Goal: Task Accomplishment & Management: Manage account settings

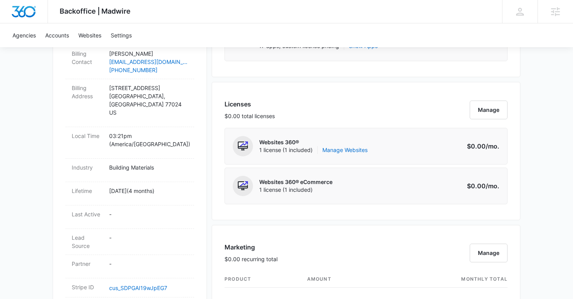
scroll to position [282, 0]
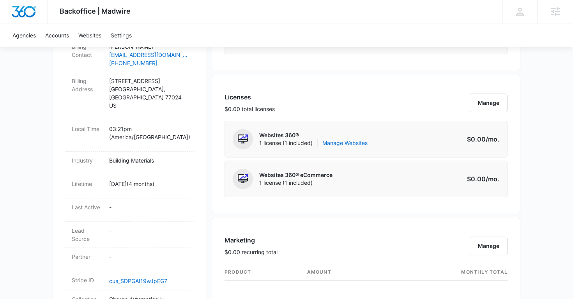
click at [340, 147] on div "Websites 360® 1 license (1 included) Manage Websites" at bounding box center [313, 139] width 108 height 20
click at [347, 145] on link "Manage Websites" at bounding box center [344, 143] width 45 height 8
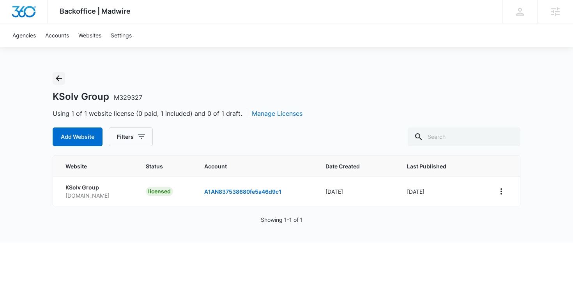
click at [62, 77] on icon "Back" at bounding box center [58, 78] width 9 height 9
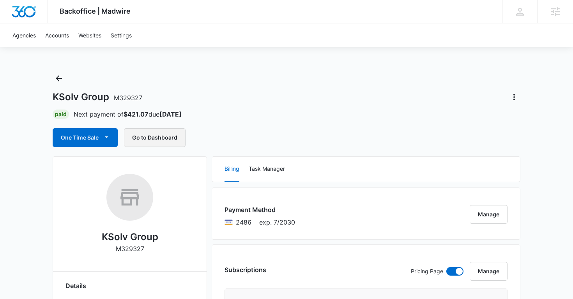
click at [163, 136] on button "Go to Dashboard" at bounding box center [155, 137] width 62 height 19
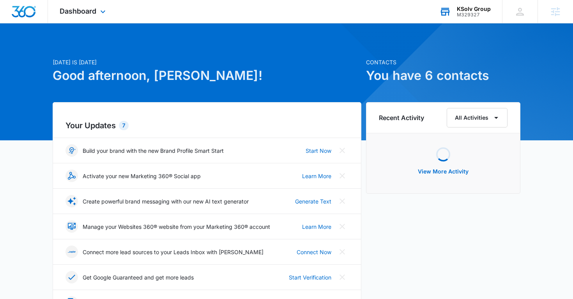
click at [472, 14] on div "M329327" at bounding box center [474, 14] width 34 height 5
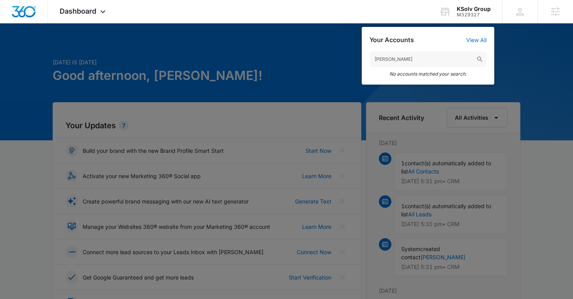
type input "Eric Holden"
click at [311, 41] on div at bounding box center [286, 149] width 573 height 299
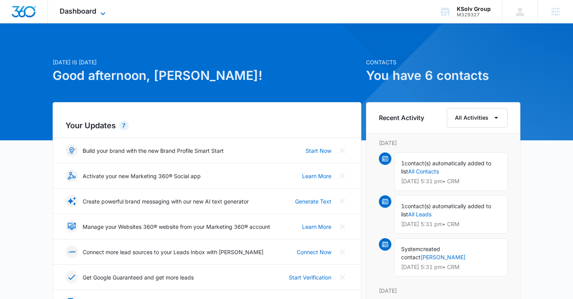
click at [99, 13] on icon at bounding box center [102, 13] width 9 height 9
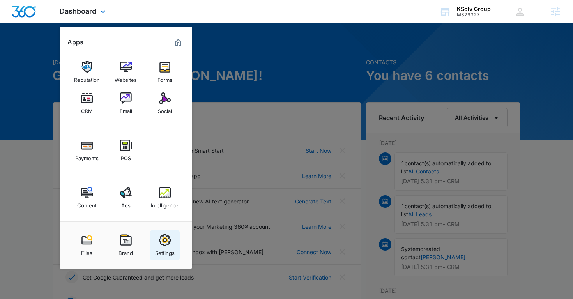
click at [157, 247] on div "Settings" at bounding box center [164, 251] width 19 height 10
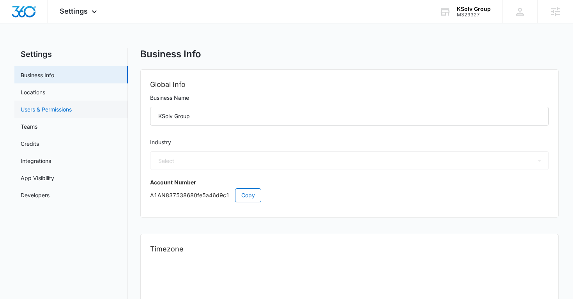
select select "33"
select select "US"
select select "America/Denver"
click at [67, 106] on link "Users & Permissions" at bounding box center [46, 109] width 51 height 8
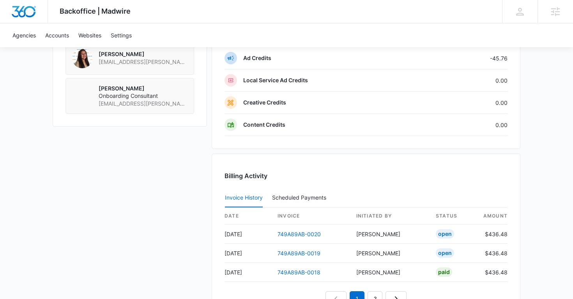
scroll to position [806, 0]
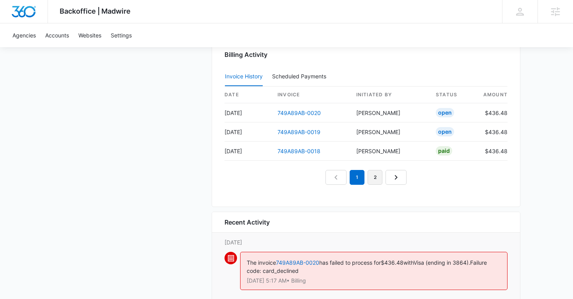
click at [378, 176] on link "2" at bounding box center [374, 177] width 15 height 15
click at [384, 182] on link "3" at bounding box center [383, 177] width 15 height 15
click at [392, 178] on link "4" at bounding box center [392, 177] width 15 height 15
click at [332, 180] on link "1" at bounding box center [330, 177] width 15 height 15
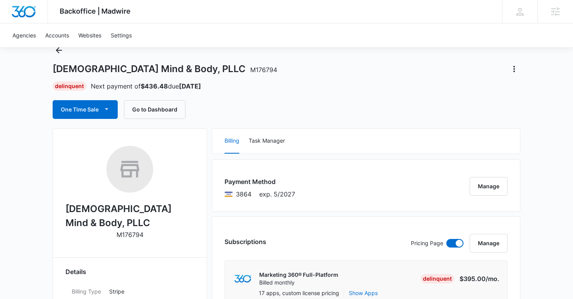
scroll to position [0, 0]
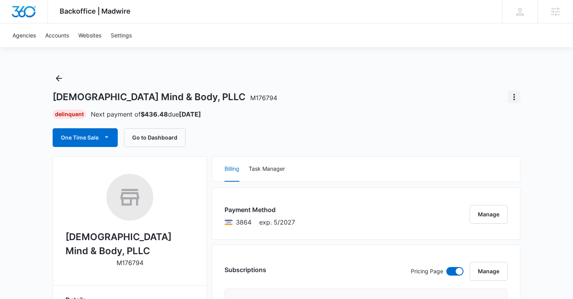
click at [515, 99] on icon "Actions" at bounding box center [513, 96] width 9 height 9
click at [482, 141] on div "Close Account" at bounding box center [482, 141] width 38 height 5
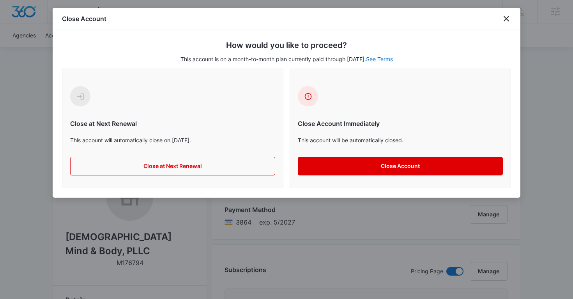
click at [358, 164] on button "Close Account" at bounding box center [400, 166] width 205 height 19
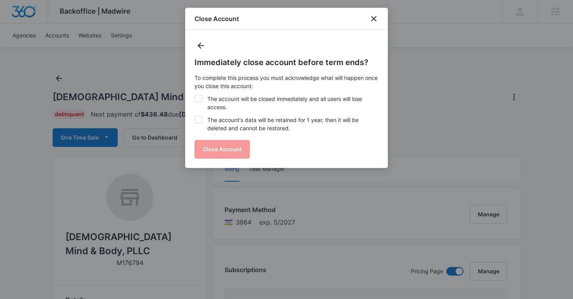
click at [201, 116] on icon at bounding box center [198, 119] width 7 height 7
click at [195, 116] on input "The account's data will be retained for 1 year, then it will be deleted and can…" at bounding box center [194, 116] width 0 height 0
checkbox input "true"
click at [198, 99] on icon at bounding box center [198, 99] width 5 height 4
click at [195, 95] on input "The account will be closed immediately and all users will lose access." at bounding box center [194, 95] width 0 height 0
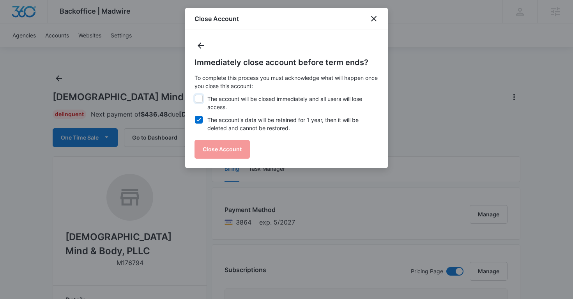
checkbox input "true"
click at [212, 152] on button "Close Account" at bounding box center [221, 149] width 55 height 19
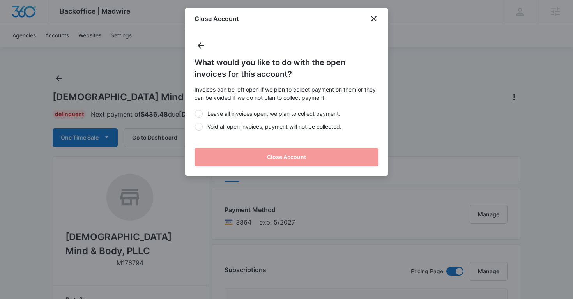
click at [200, 129] on div at bounding box center [199, 127] width 8 height 8
click at [195, 127] on input "Void all open invoices, payment will not be collected." at bounding box center [194, 126] width 0 height 0
radio input "true"
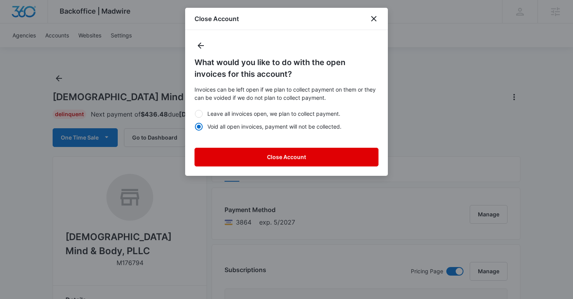
click at [229, 163] on button "Close Account" at bounding box center [286, 157] width 184 height 19
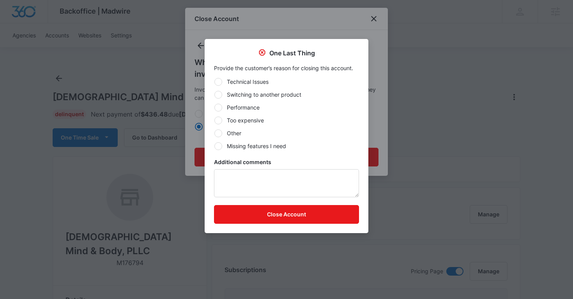
click at [223, 136] on label "Other" at bounding box center [286, 133] width 145 height 8
click at [214, 133] on input "Other" at bounding box center [214, 133] width 0 height 0
radio input "true"
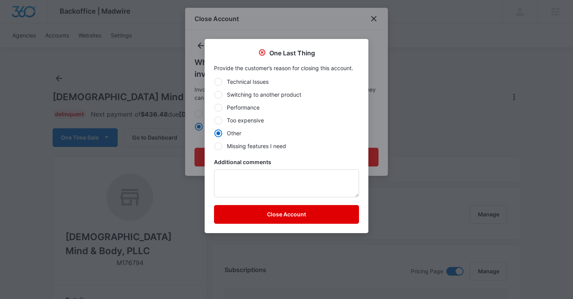
click at [243, 218] on button "Close Account" at bounding box center [286, 214] width 145 height 19
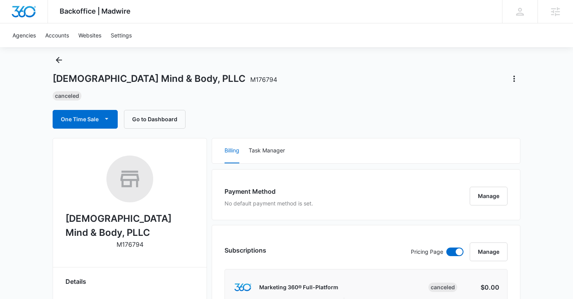
scroll to position [6, 0]
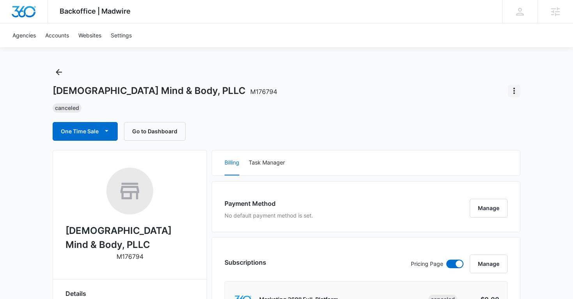
click at [519, 93] on button "Actions" at bounding box center [514, 91] width 12 height 12
click at [490, 111] on div "Update Status" at bounding box center [482, 112] width 38 height 5
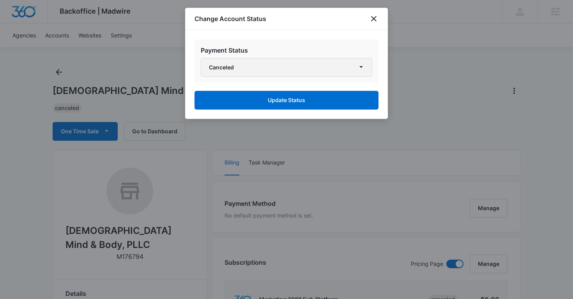
click at [302, 62] on button "Canceled" at bounding box center [286, 67] width 171 height 19
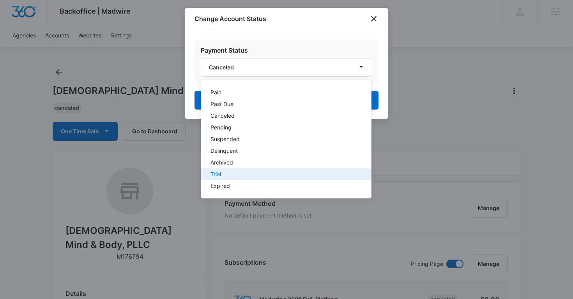
click at [225, 171] on div "Trial" at bounding box center [281, 173] width 142 height 5
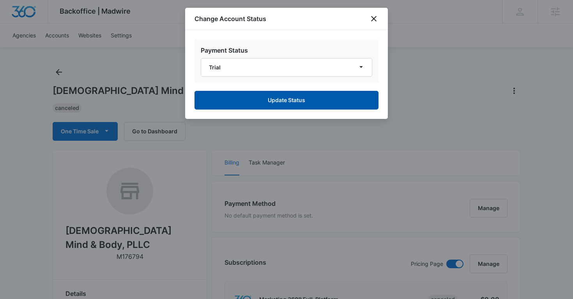
click at [263, 102] on button "Update Status" at bounding box center [286, 100] width 184 height 19
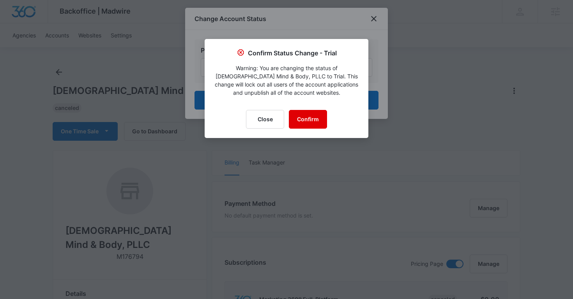
click at [300, 118] on button "Confirm" at bounding box center [308, 119] width 38 height 19
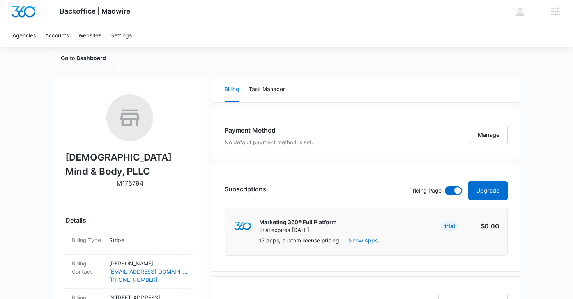
scroll to position [80, 0]
click at [480, 184] on button "Upgrade" at bounding box center [487, 190] width 39 height 19
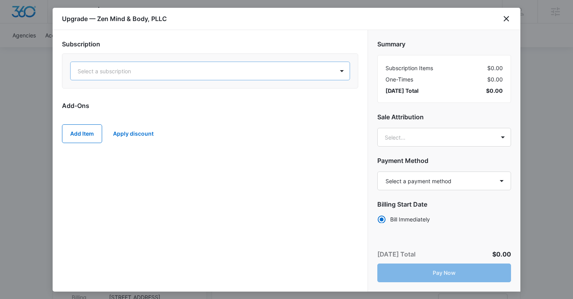
click at [156, 69] on div at bounding box center [201, 71] width 246 height 10
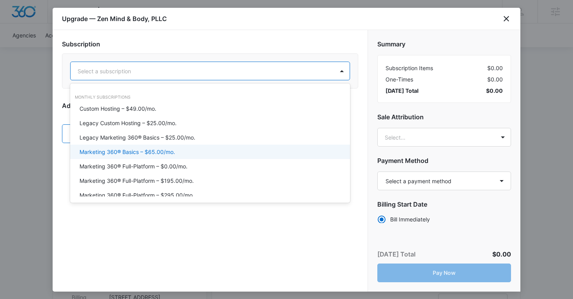
click at [157, 153] on p "Marketing 360® Basics – $65.00/mo." at bounding box center [126, 152] width 95 height 8
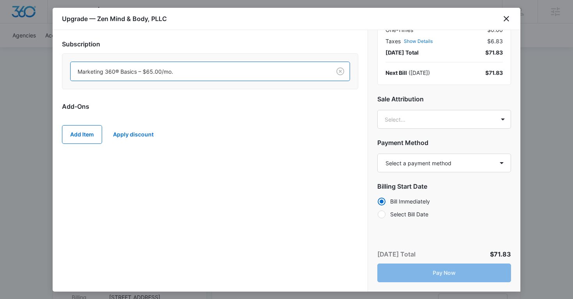
scroll to position [0, 0]
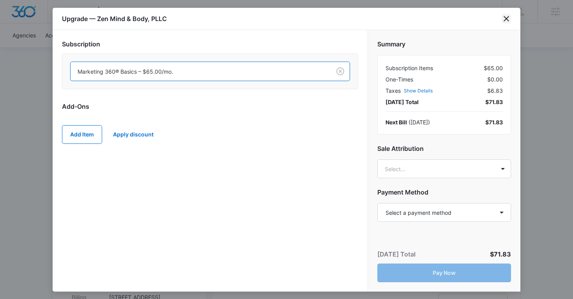
click at [506, 21] on icon "close" at bounding box center [505, 18] width 9 height 9
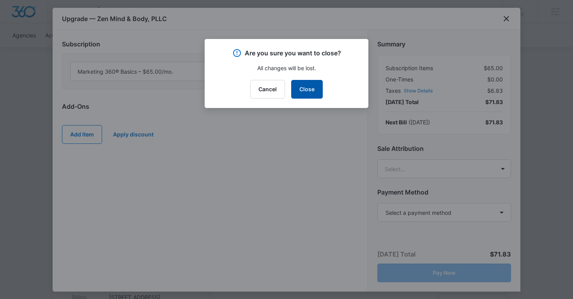
click at [319, 97] on button "Close" at bounding box center [307, 89] width 32 height 19
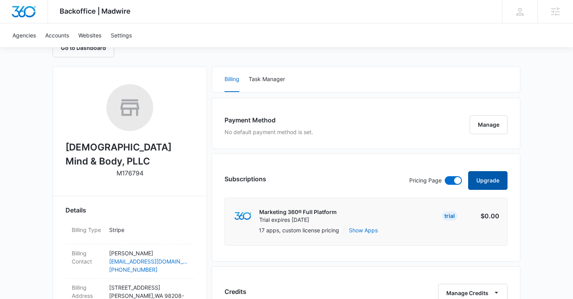
scroll to position [95, 0]
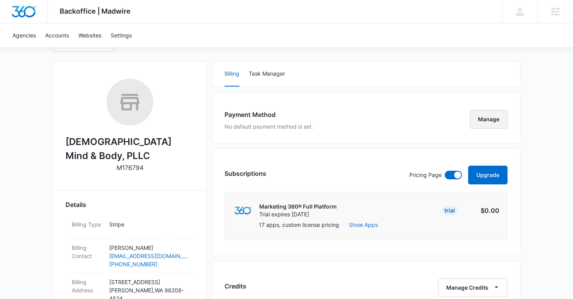
click at [476, 118] on button "Manage" at bounding box center [488, 119] width 38 height 19
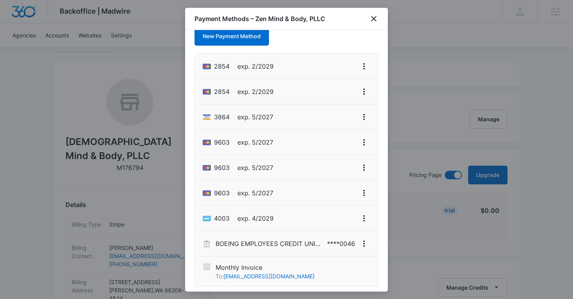
scroll to position [34, 0]
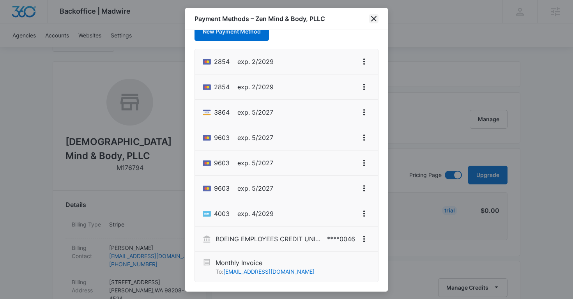
click at [376, 19] on icon "close" at bounding box center [373, 18] width 9 height 9
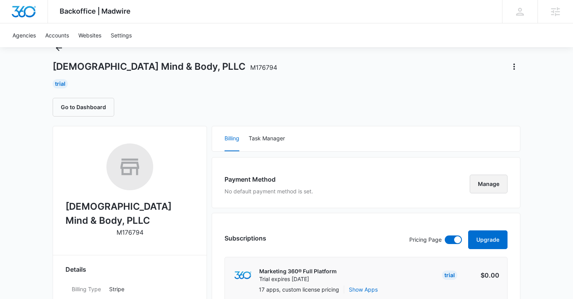
scroll to position [0, 0]
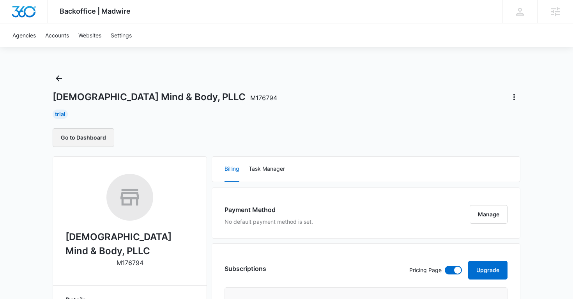
click at [93, 131] on button "Go to Dashboard" at bounding box center [84, 137] width 62 height 19
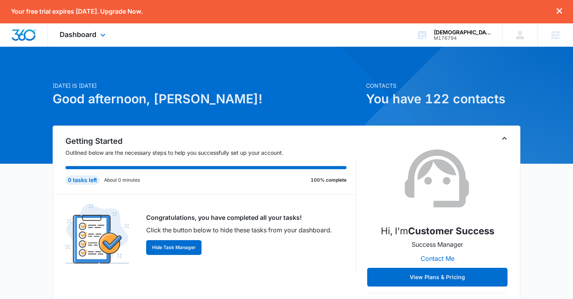
click at [97, 32] on div "Dashboard Apps Reputation Websites Forms CRM Email Social Shop Payments POS Con…" at bounding box center [83, 34] width 71 height 23
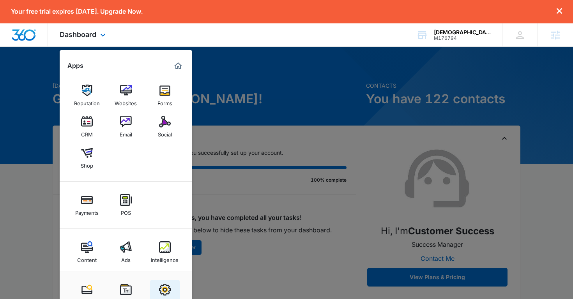
click at [164, 287] on img at bounding box center [165, 290] width 12 height 12
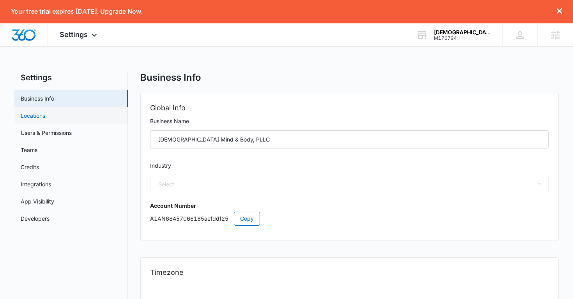
select select "13"
select select "US"
select select "America/Los_Angeles"
click at [62, 129] on link "Users & Permissions" at bounding box center [46, 133] width 51 height 8
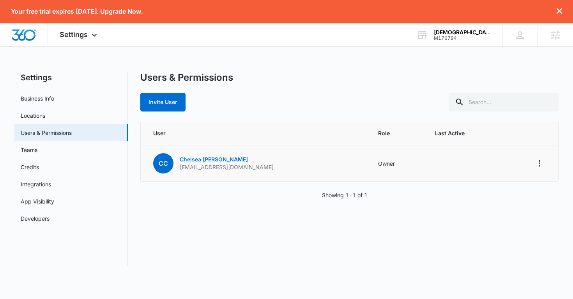
click at [222, 168] on p "foreverfree164@gmail.com" at bounding box center [227, 167] width 94 height 8
copy p "foreverfree164@gmail.com"
